Goal: Transaction & Acquisition: Book appointment/travel/reservation

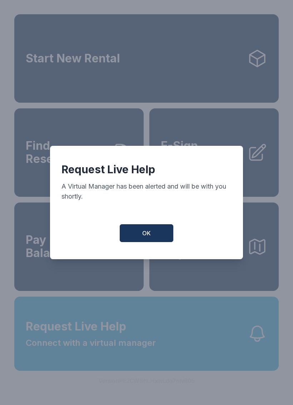
click at [151, 237] on button "OK" at bounding box center [147, 233] width 54 height 18
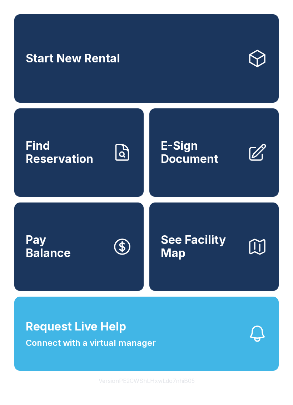
click at [143, 350] on span "Connect with a virtual manager" at bounding box center [91, 343] width 130 height 13
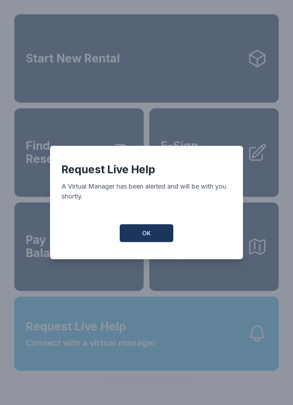
click at [152, 240] on button "OK" at bounding box center [147, 233] width 54 height 18
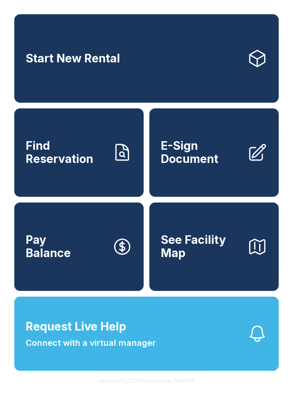
click at [68, 350] on span "Connect with a virtual manager" at bounding box center [91, 343] width 130 height 13
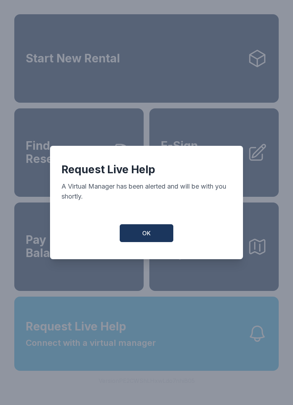
click at [145, 225] on div "Request Live Help A Virtual Manager has been alerted and will be with you short…" at bounding box center [146, 202] width 193 height 113
click at [147, 242] on button "OK" at bounding box center [147, 233] width 54 height 18
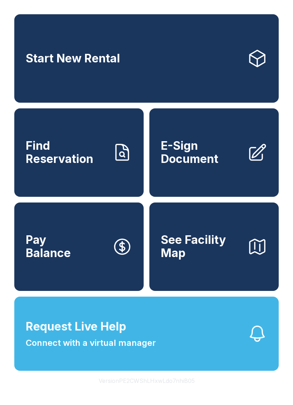
click at [191, 353] on button "Request Live Help Connect with a virtual manager" at bounding box center [146, 334] width 264 height 74
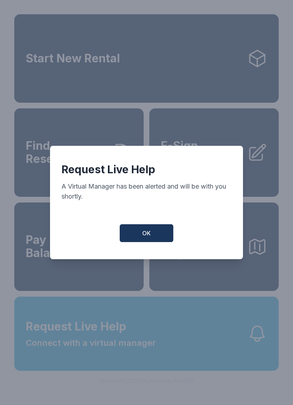
click at [138, 238] on button "OK" at bounding box center [147, 233] width 54 height 18
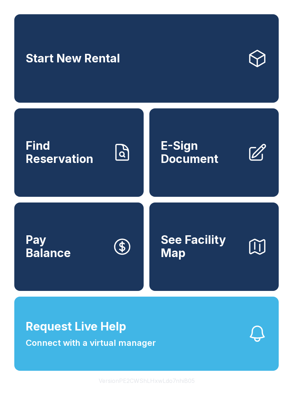
click at [146, 66] on link "Start New Rental" at bounding box center [146, 58] width 264 height 88
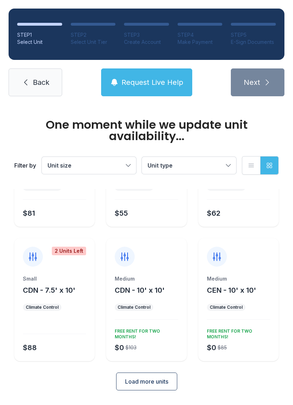
scroll to position [69, 0]
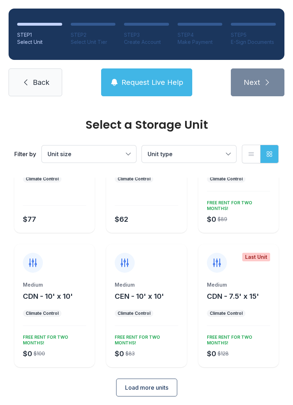
click at [161, 389] on span "Load more units" at bounding box center [146, 388] width 43 height 9
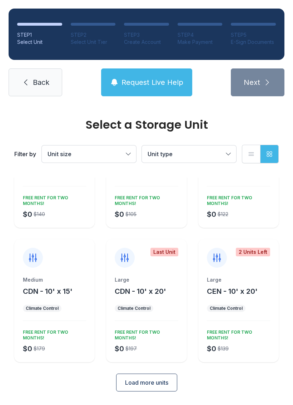
scroll to position [343, 0]
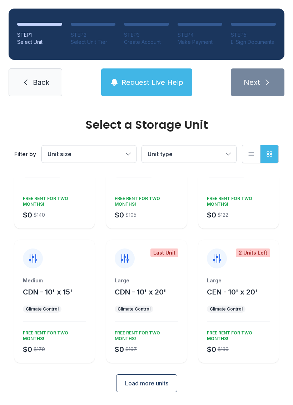
click at [229, 303] on div "Large CEN - 10' x 20' Climate Control $0 $139 FREE RENT FOR TWO MONTHS!" at bounding box center [238, 320] width 80 height 86
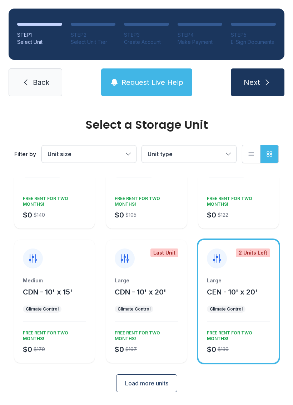
click at [213, 264] on icon at bounding box center [216, 258] width 11 height 11
click at [116, 152] on span "Unit size" at bounding box center [85, 154] width 76 height 9
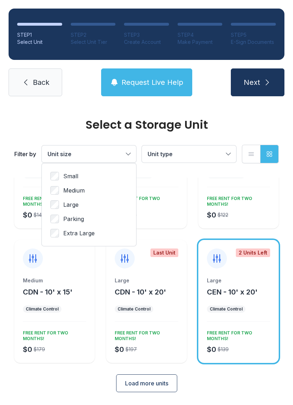
click at [65, 208] on span "Large" at bounding box center [70, 205] width 15 height 9
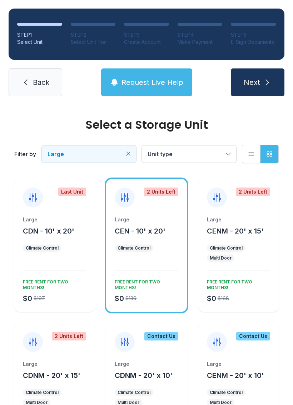
scroll to position [0, 0]
click at [223, 153] on button "Unit type" at bounding box center [189, 154] width 94 height 17
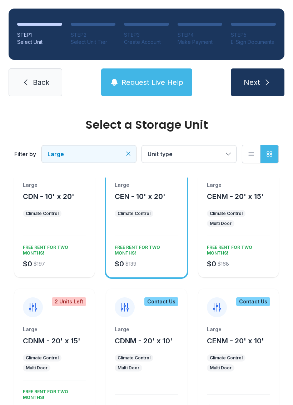
scroll to position [36, 0]
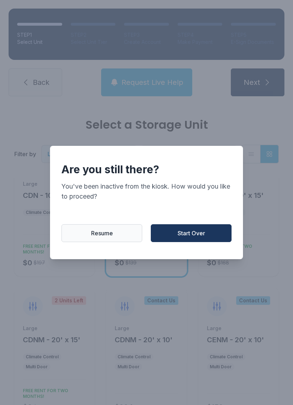
click at [123, 241] on button "Resume" at bounding box center [101, 233] width 81 height 18
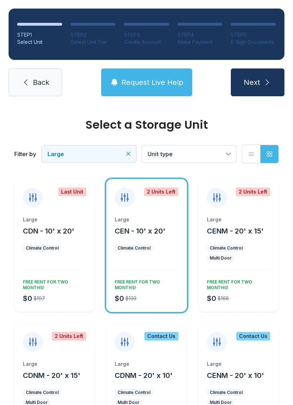
scroll to position [0, 0]
click at [153, 247] on ul "Climate Control" at bounding box center [146, 248] width 63 height 7
click at [263, 81] on icon "submit" at bounding box center [267, 82] width 9 height 9
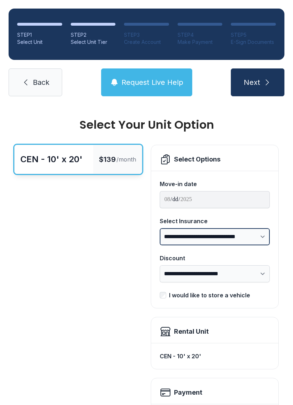
click at [258, 242] on select "**********" at bounding box center [214, 236] width 110 height 17
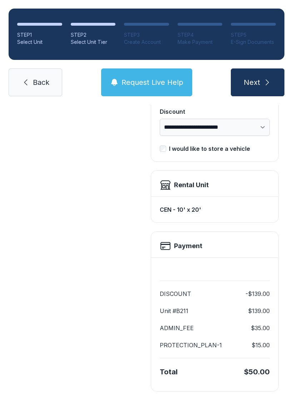
scroll to position [146, 0]
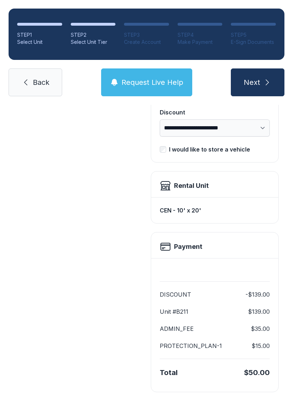
click at [257, 71] on button "Next" at bounding box center [257, 83] width 54 height 28
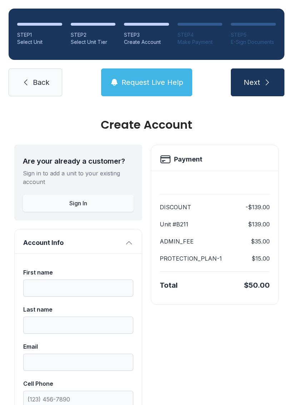
click at [98, 200] on button "Sign In" at bounding box center [78, 203] width 111 height 17
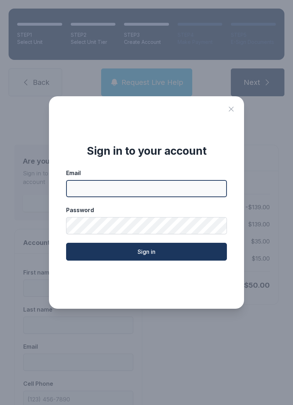
click at [149, 194] on input "Email" at bounding box center [146, 188] width 161 height 17
type input "**********"
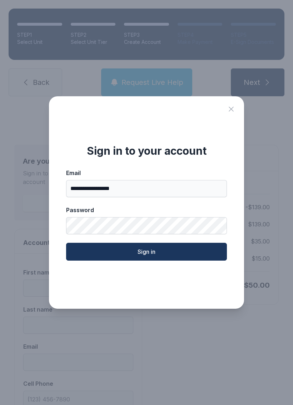
click at [191, 259] on button "Sign in" at bounding box center [146, 252] width 161 height 18
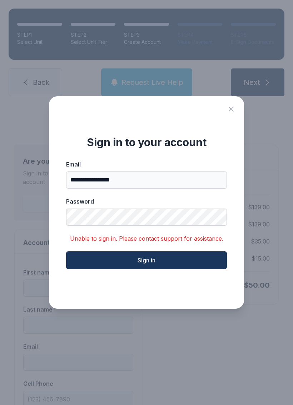
click at [184, 265] on button "Sign in" at bounding box center [146, 261] width 161 height 18
click at [231, 112] on icon "Close sign in modal" at bounding box center [230, 109] width 5 height 5
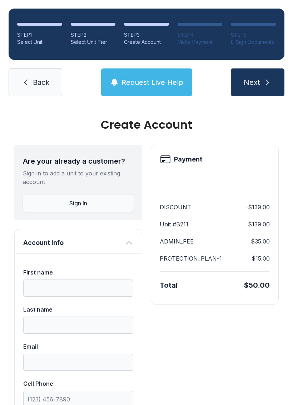
click at [43, 70] on link "Back" at bounding box center [36, 83] width 54 height 28
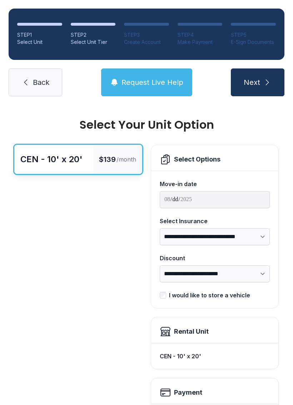
click at [22, 75] on link "Back" at bounding box center [36, 83] width 54 height 28
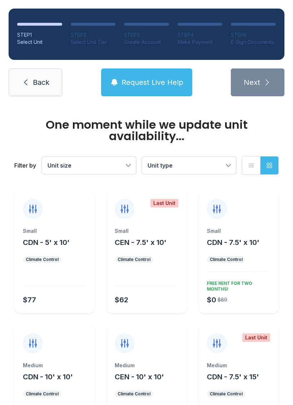
click at [91, 173] on button "Unit size" at bounding box center [89, 165] width 94 height 17
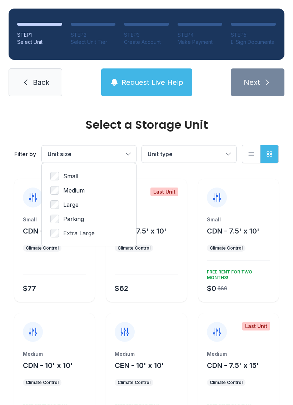
click at [76, 219] on span "Parking" at bounding box center [73, 219] width 21 height 9
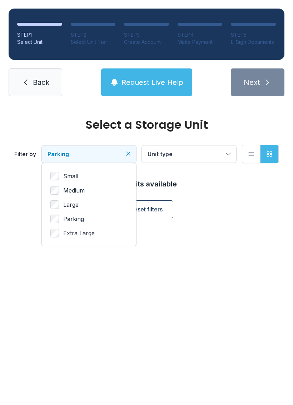
click at [71, 223] on span "Parking" at bounding box center [73, 219] width 21 height 9
